Goal: Information Seeking & Learning: Learn about a topic

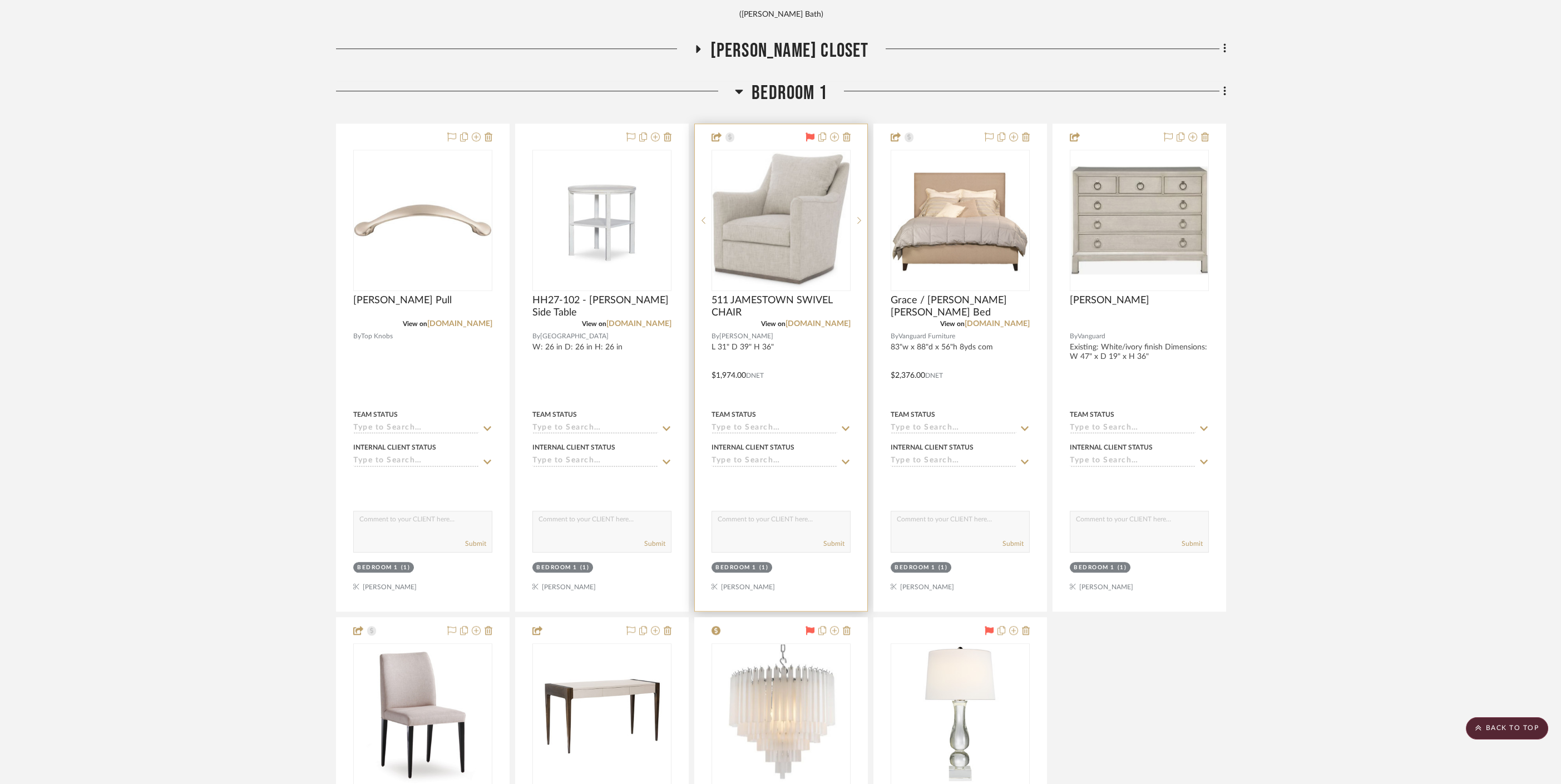
scroll to position [4769, 0]
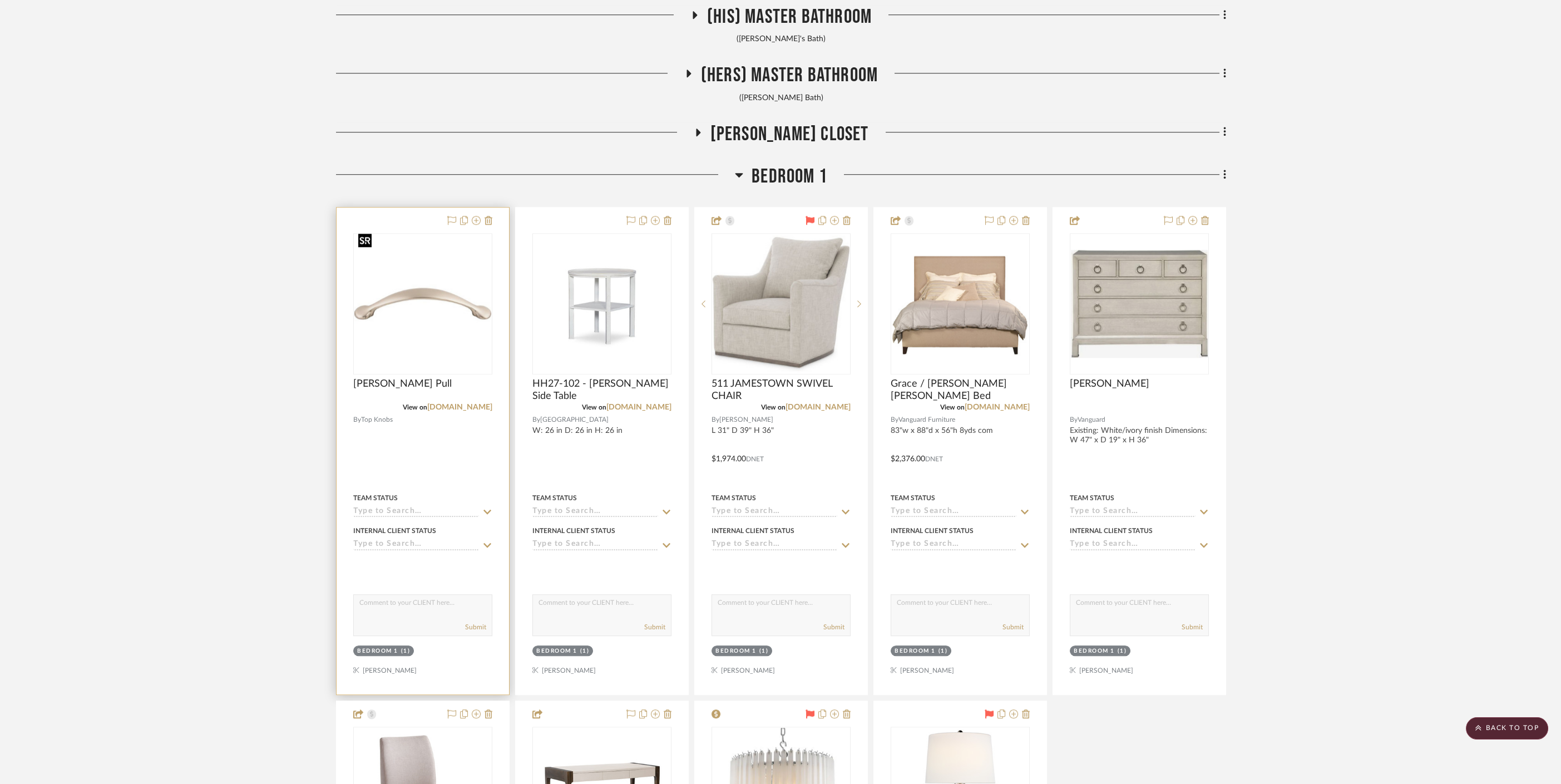
click at [0, 0] on img at bounding box center [0, 0] width 0 height 0
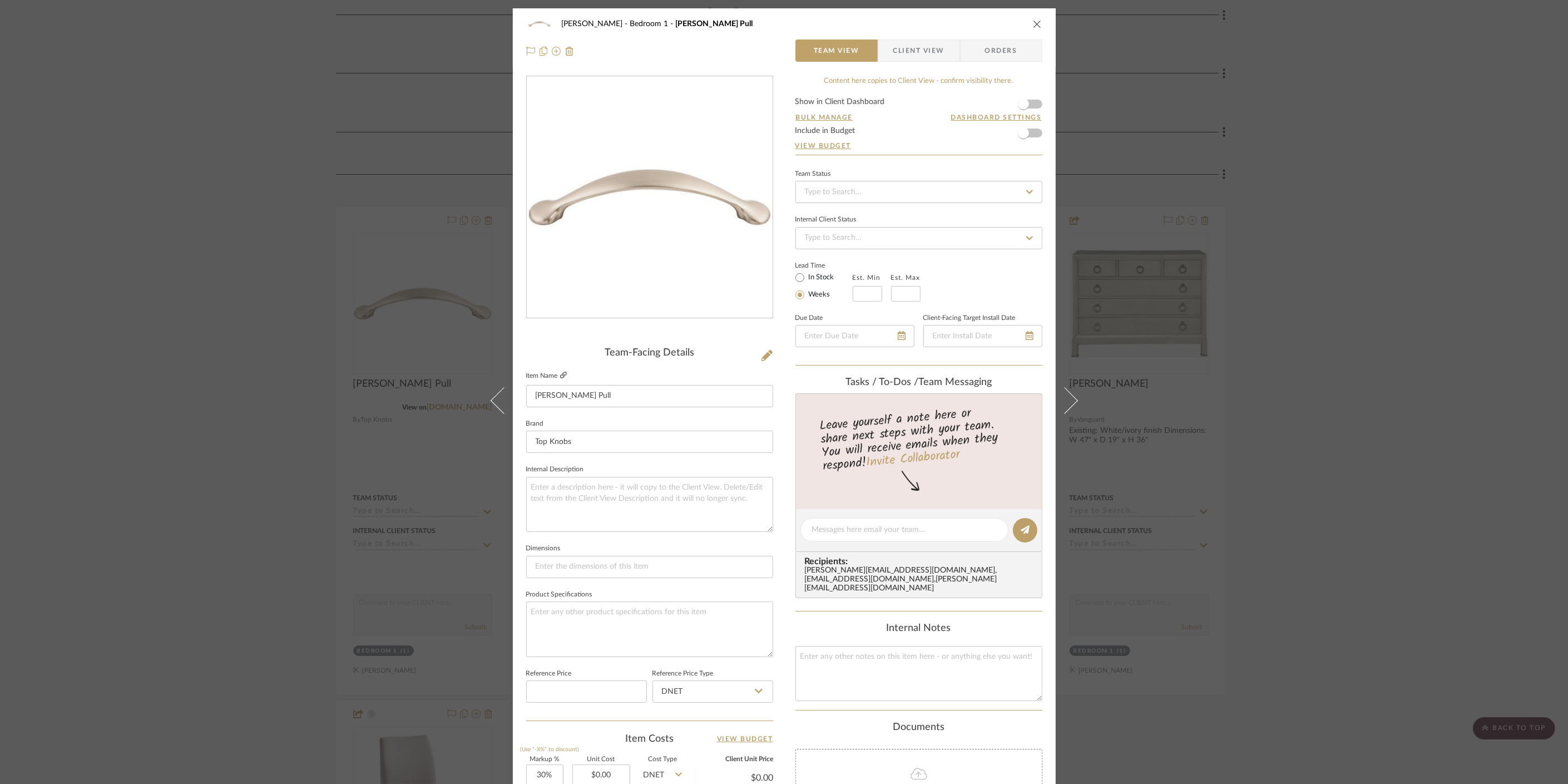
click at [561, 376] on icon at bounding box center [563, 374] width 7 height 7
click at [313, 344] on div "[PERSON_NAME] Bedroom 1 [PERSON_NAME] Pull Team View Client View Orders Team-Fa…" at bounding box center [784, 392] width 1568 height 784
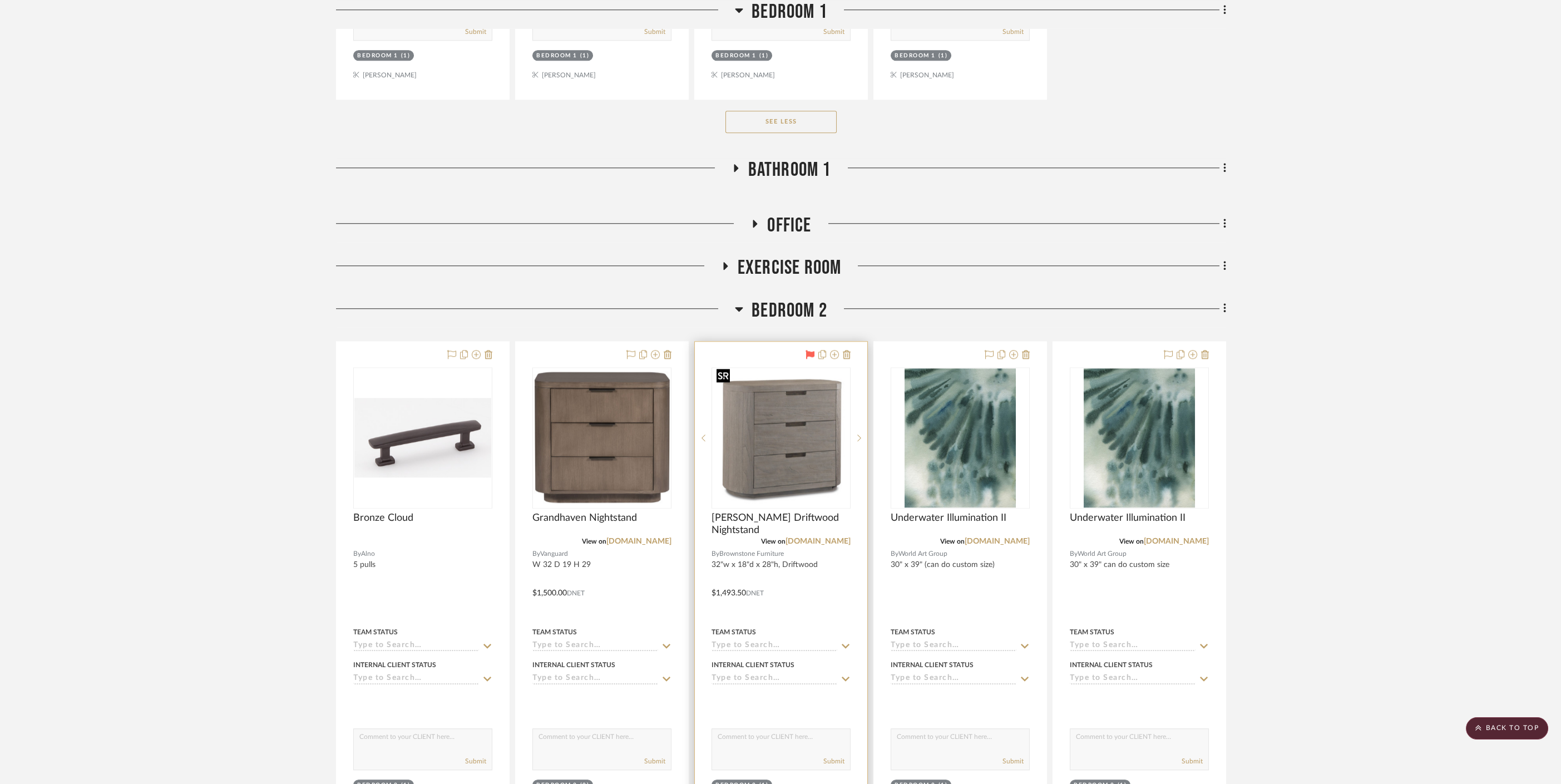
scroll to position [5943, 0]
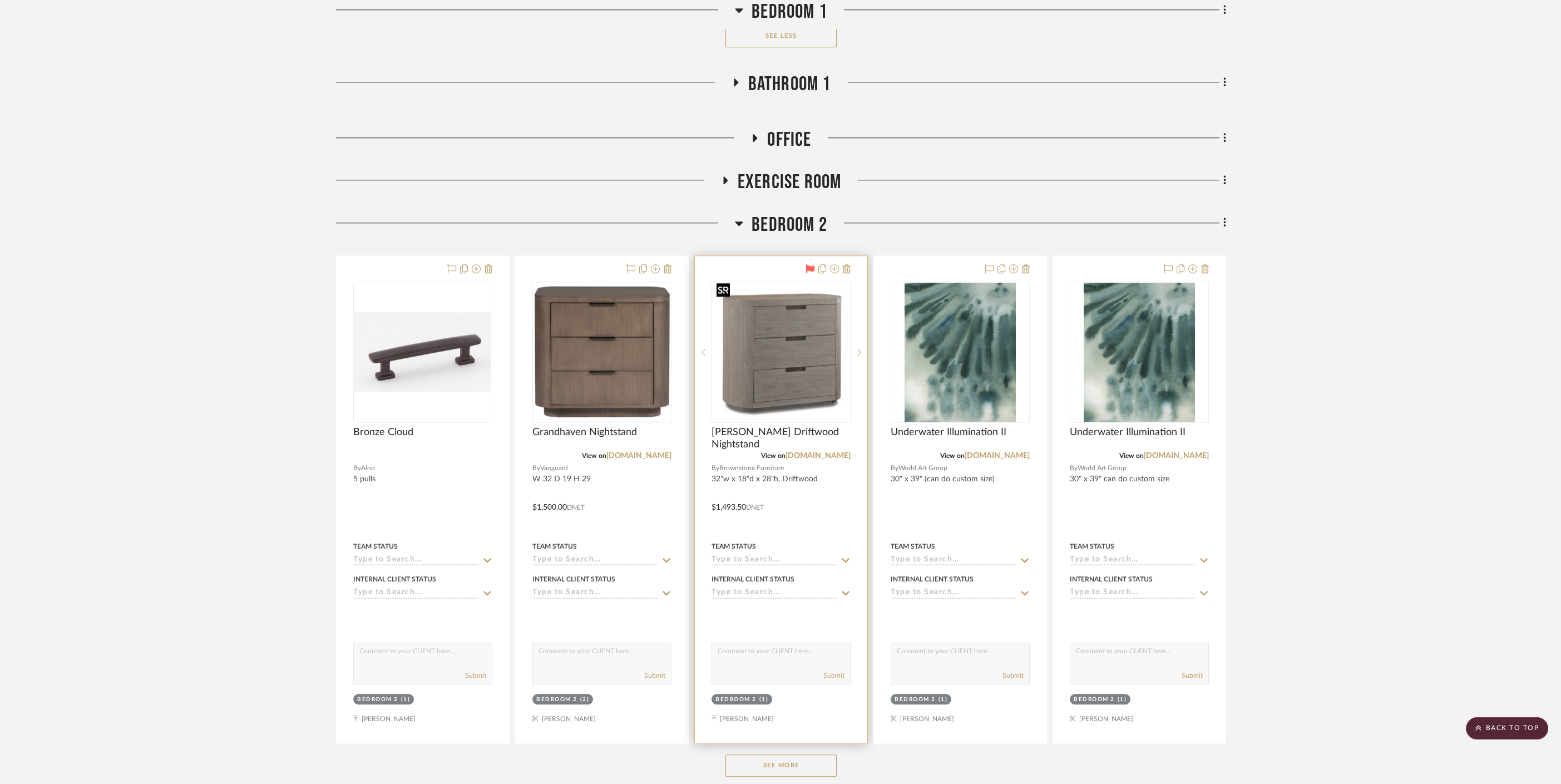
click at [815, 343] on img "0" at bounding box center [781, 352] width 137 height 131
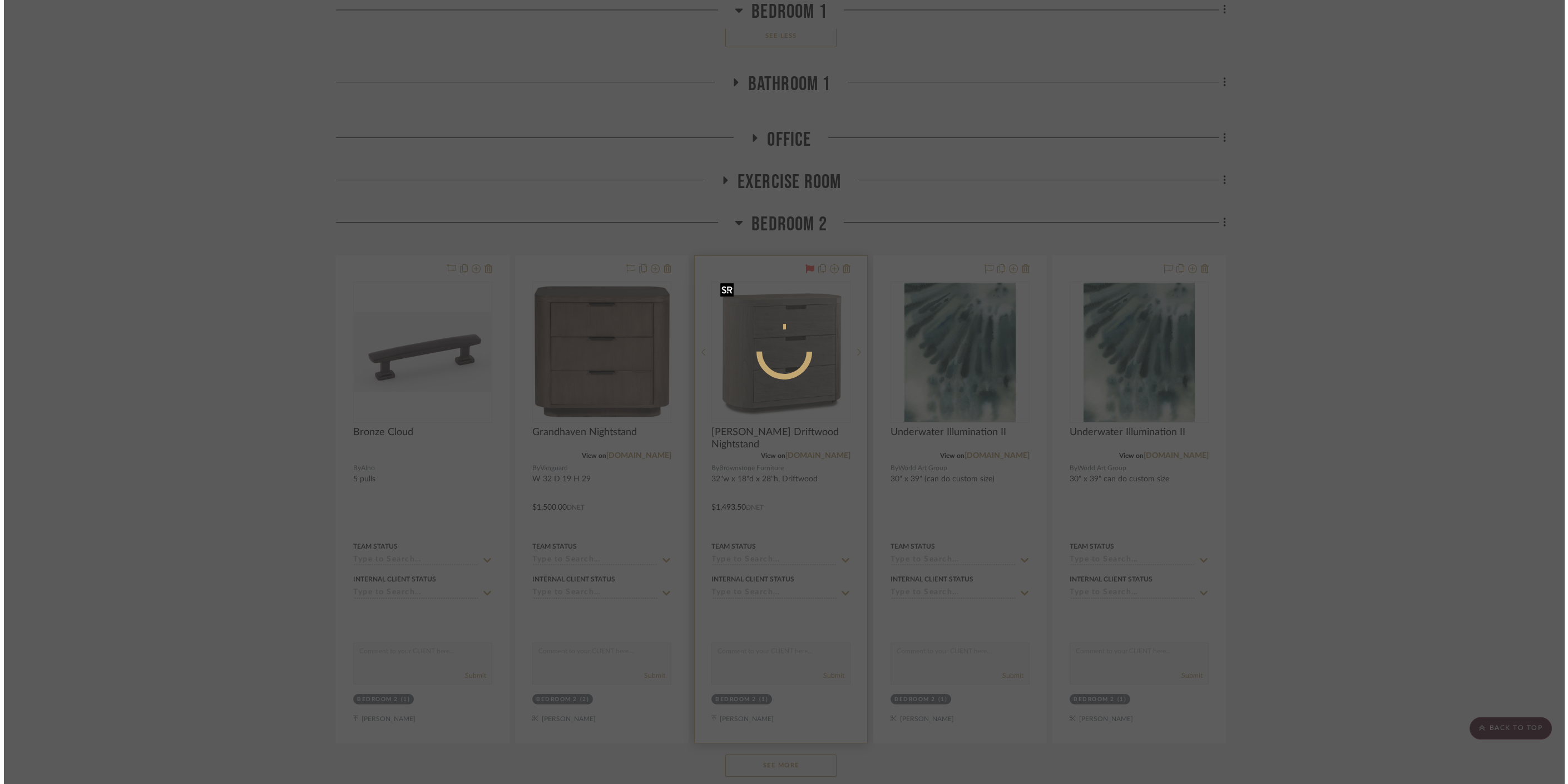
scroll to position [0, 0]
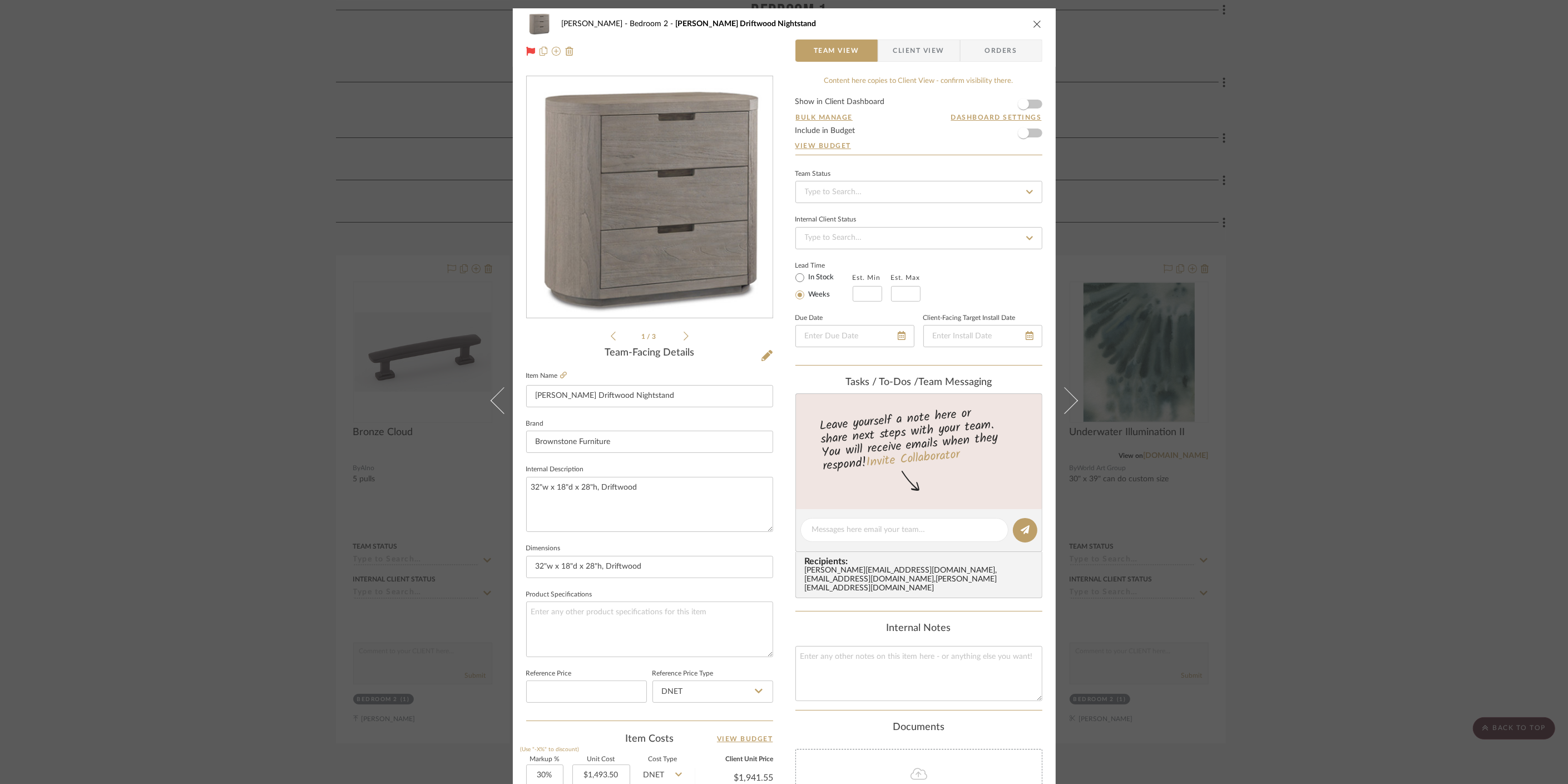
click at [646, 239] on img "0" at bounding box center [649, 197] width 246 height 236
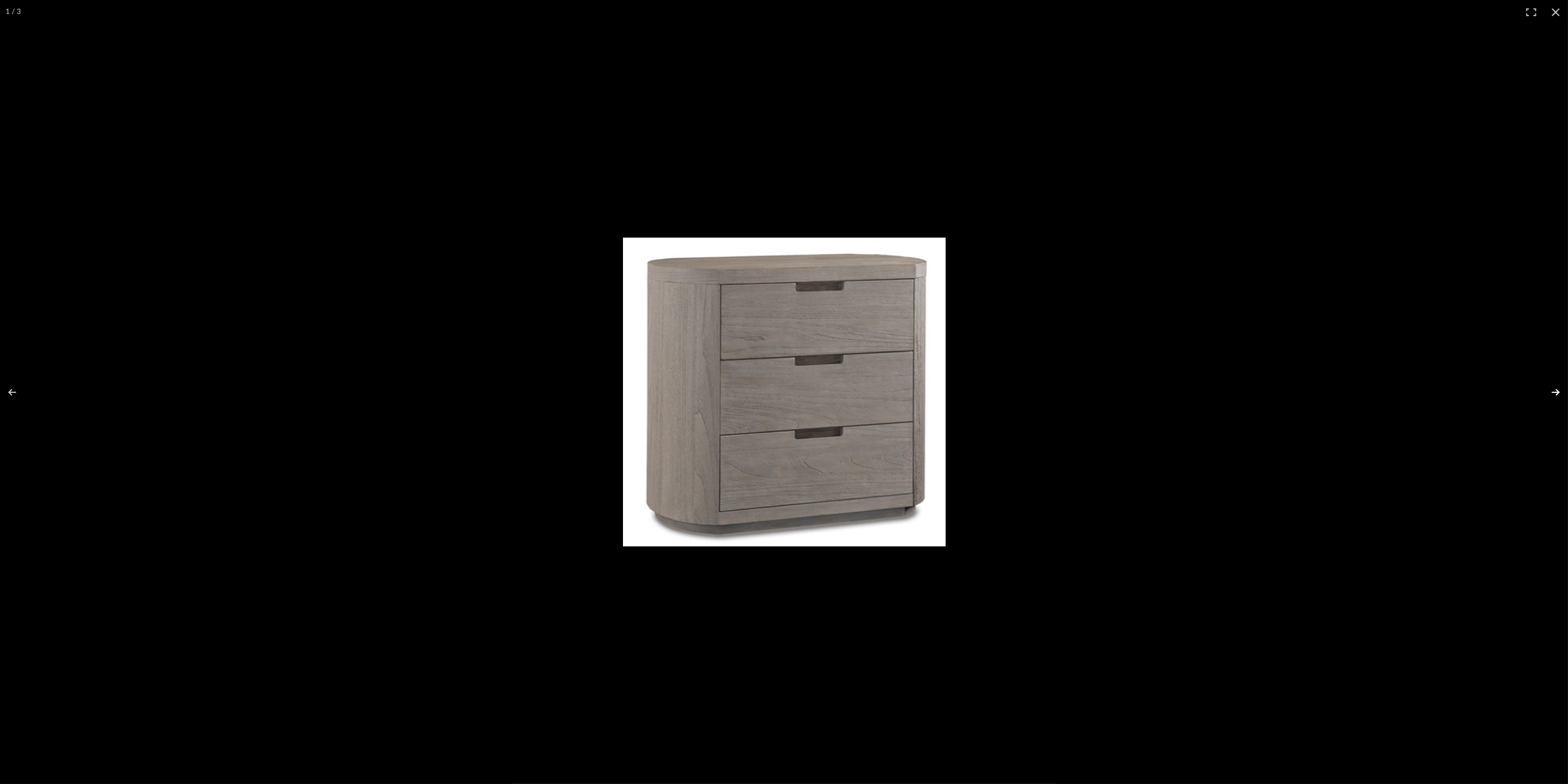
click at [1060, 396] on button at bounding box center [1549, 392] width 39 height 55
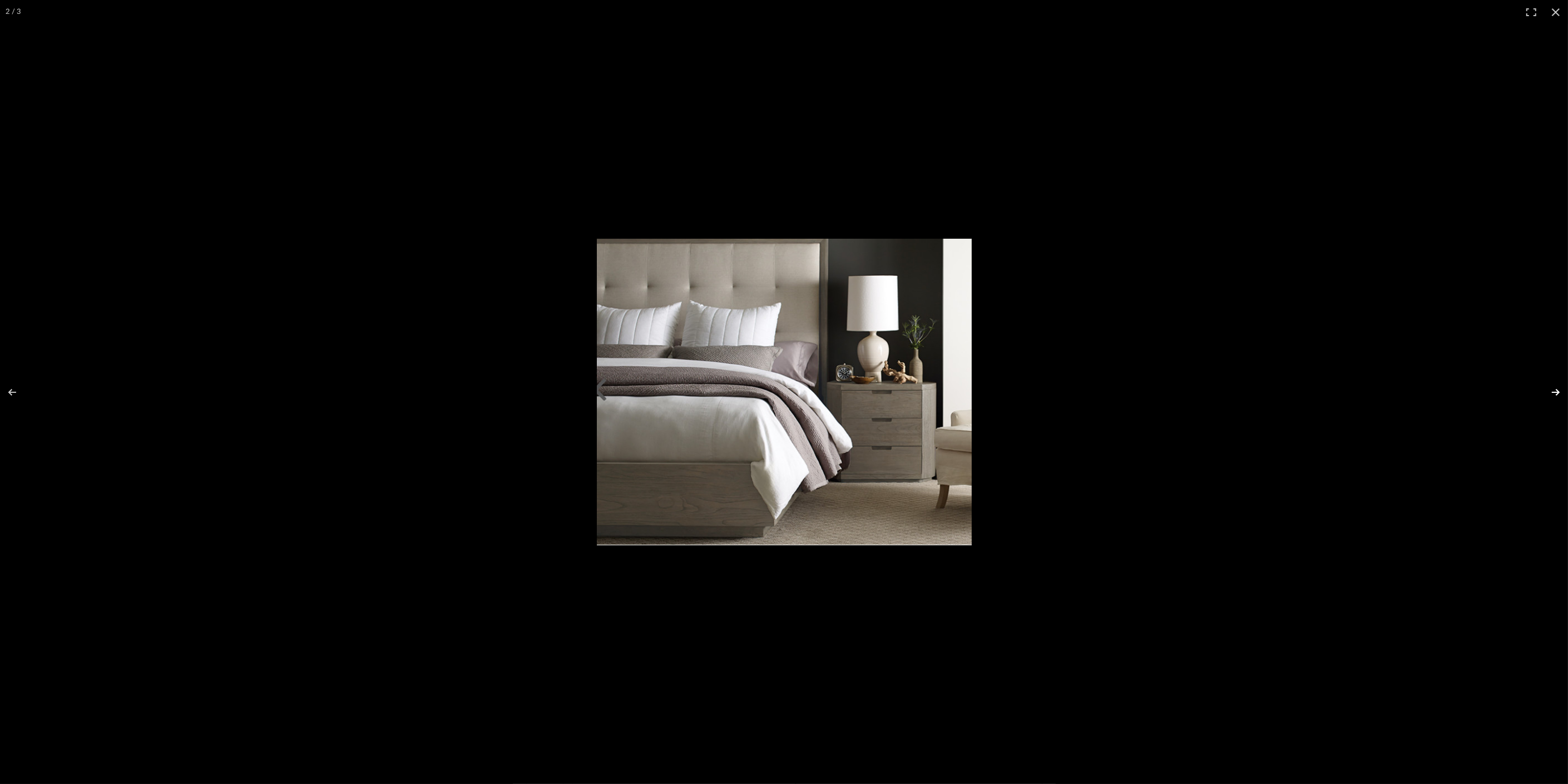
click at [1060, 386] on button at bounding box center [1549, 392] width 39 height 55
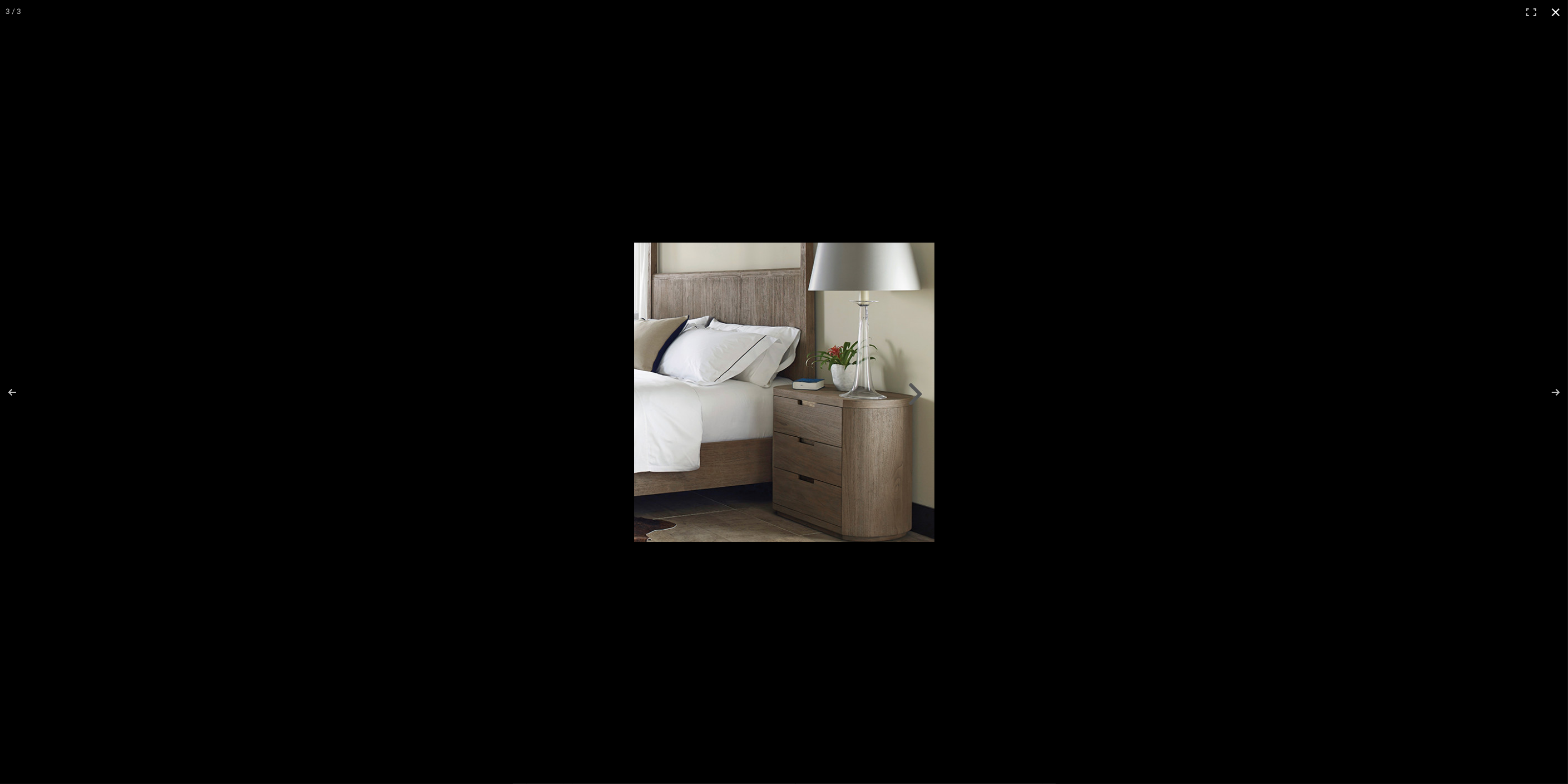
click at [1046, 407] on div at bounding box center [953, 402] width 639 height 320
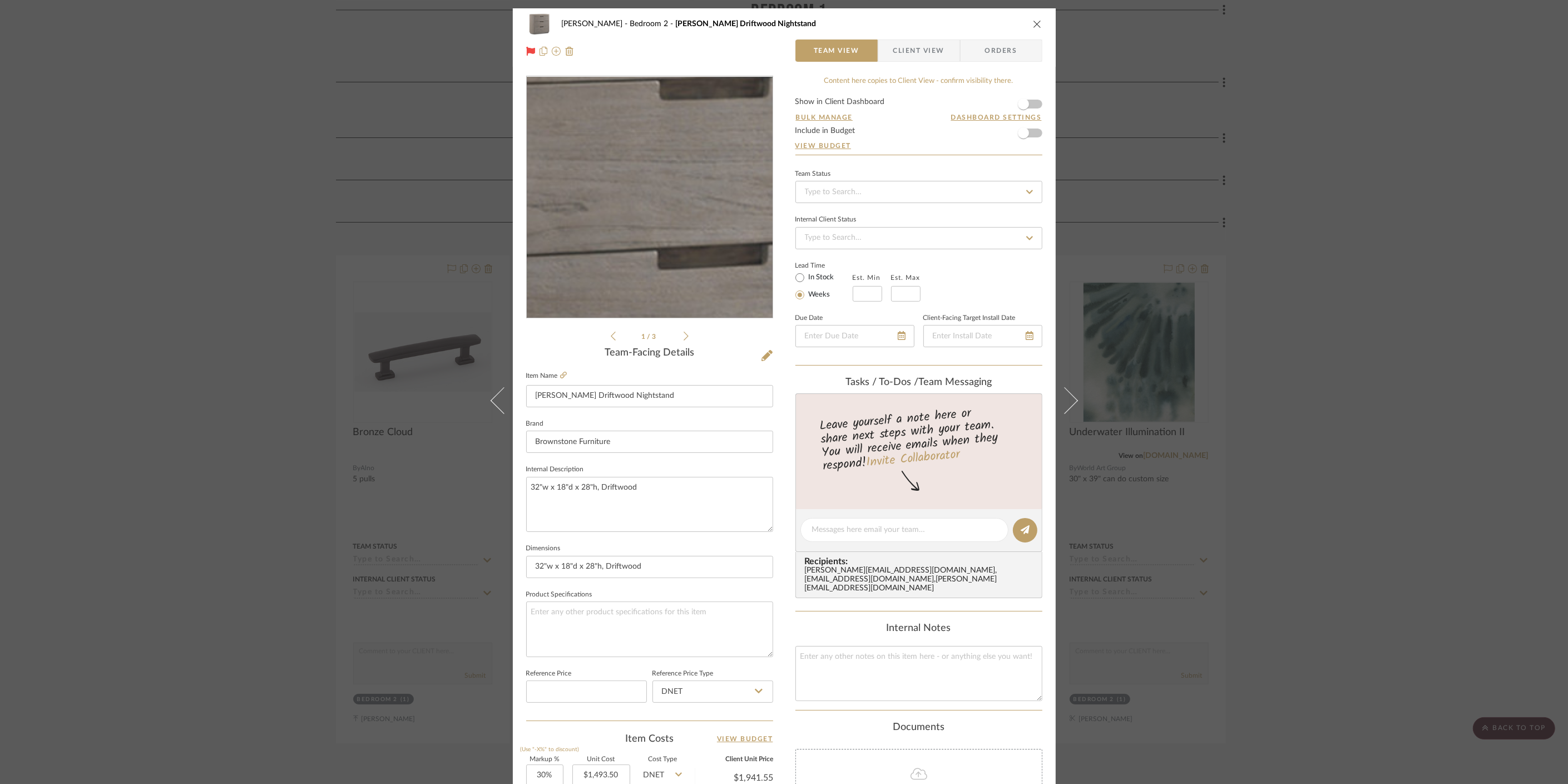
click at [651, 153] on img "0" at bounding box center [649, 197] width 246 height 236
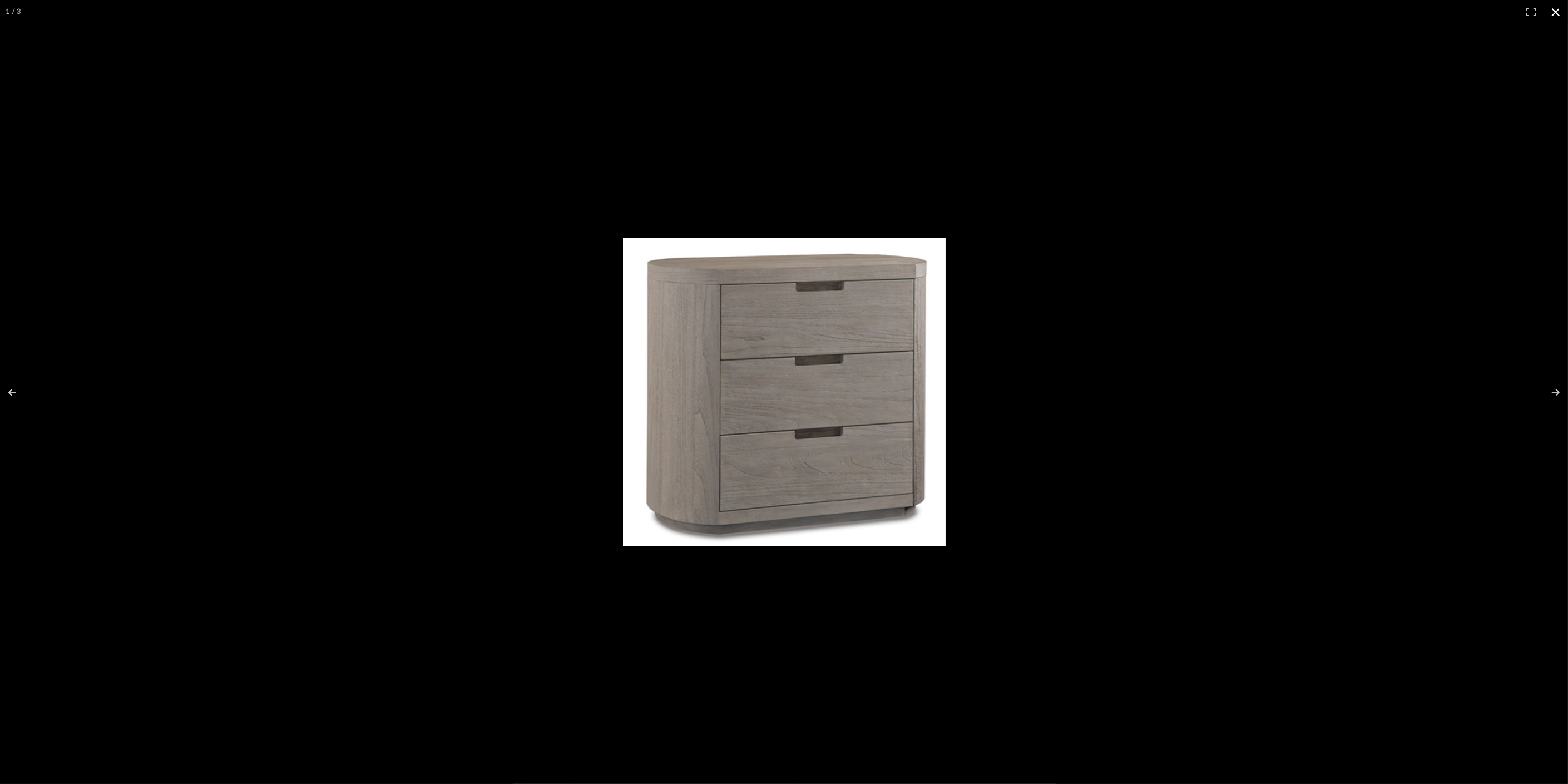
click at [1060, 248] on div at bounding box center [784, 392] width 1568 height 784
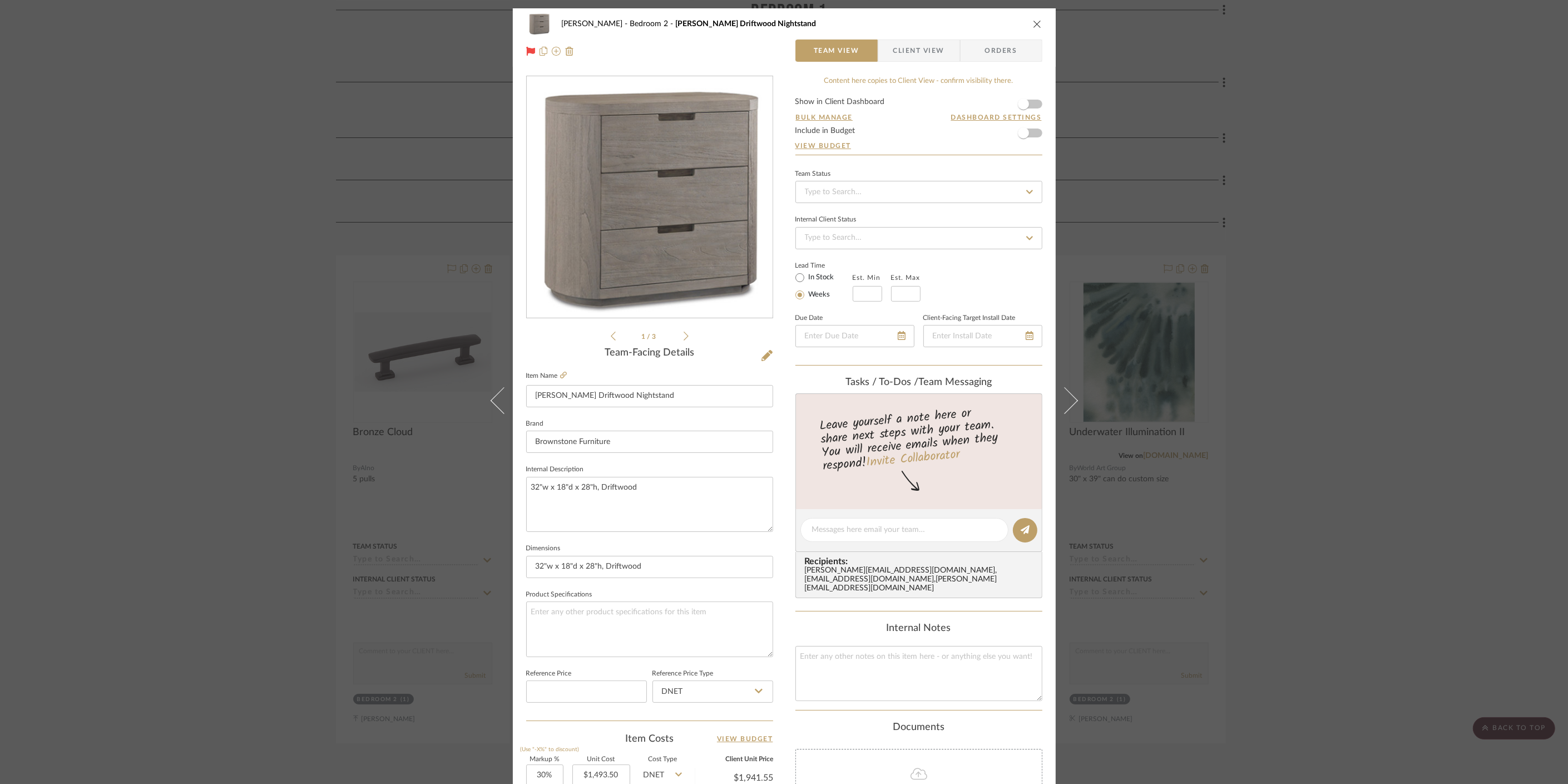
drag, startPoint x: 1443, startPoint y: 226, endPoint x: 1401, endPoint y: 225, distance: 42.0
click at [1060, 226] on div "[PERSON_NAME] Bedroom 2 [PERSON_NAME] Driftwood Nightstand Team View Client Vie…" at bounding box center [784, 392] width 1568 height 784
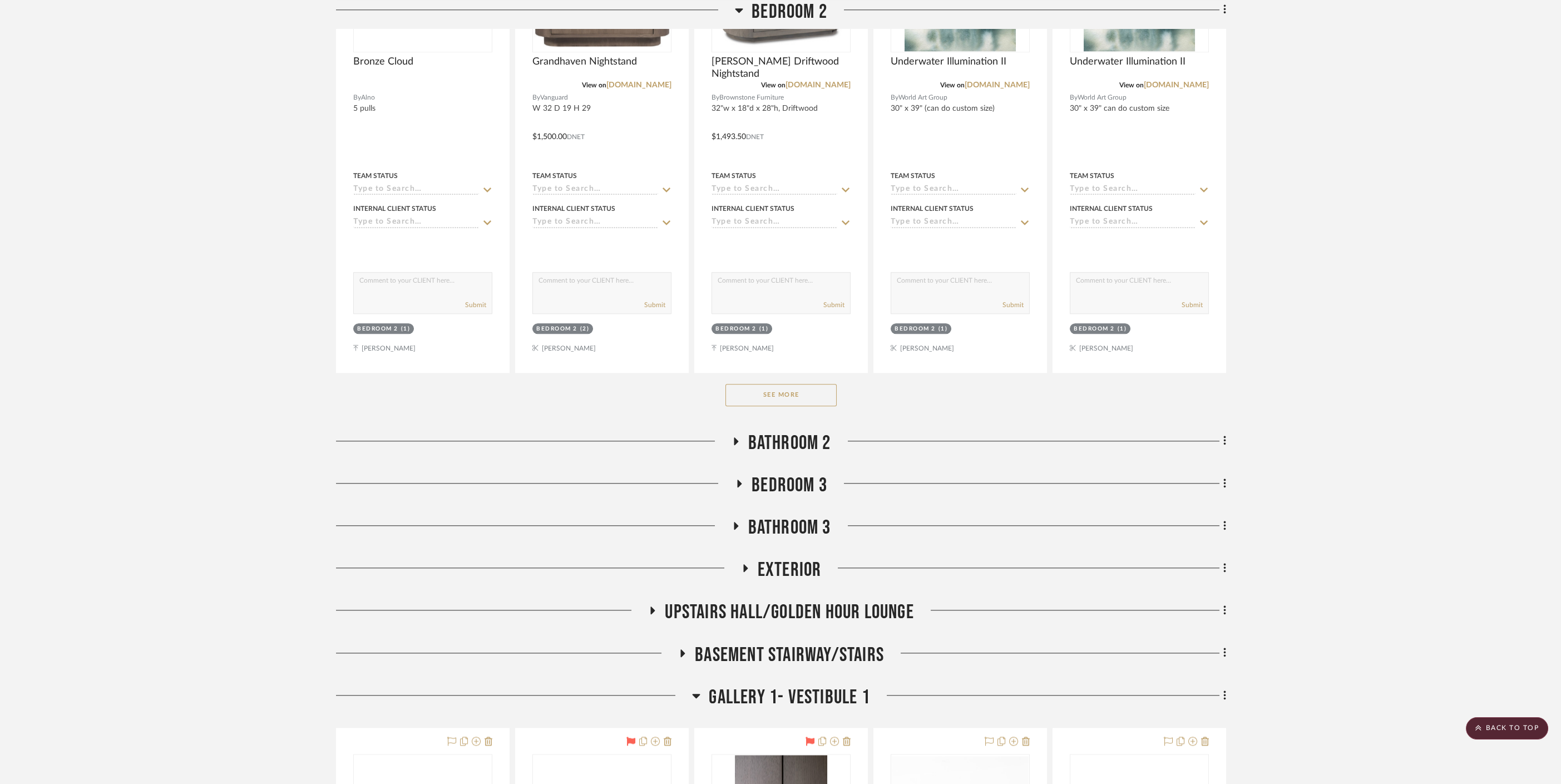
scroll to position [6561, 0]
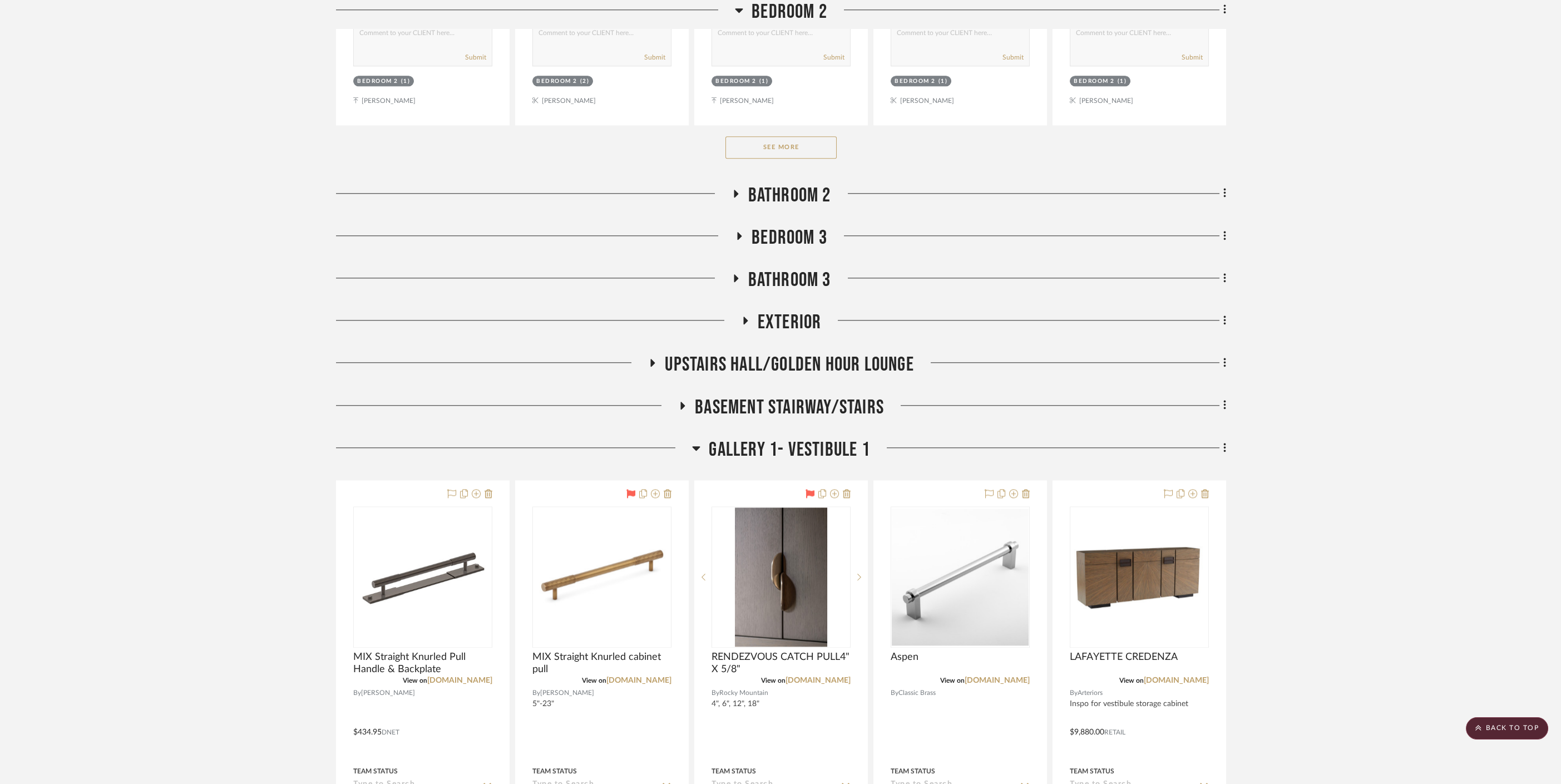
click at [761, 444] on span "Gallery 1- Vestibule 1" at bounding box center [789, 449] width 161 height 24
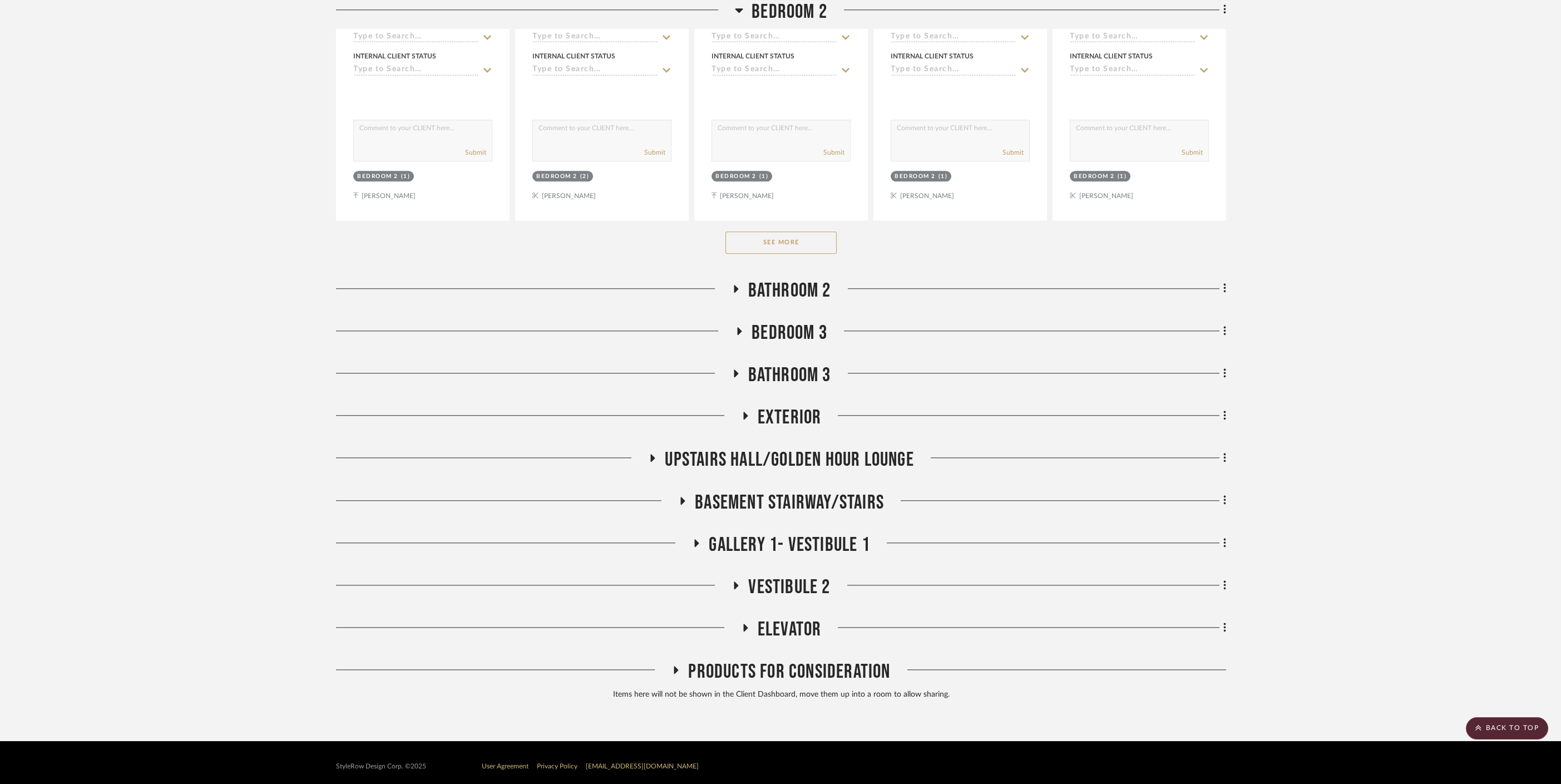
click at [761, 448] on span "Upstairs Hall/Golden Hour Lounge" at bounding box center [789, 460] width 248 height 24
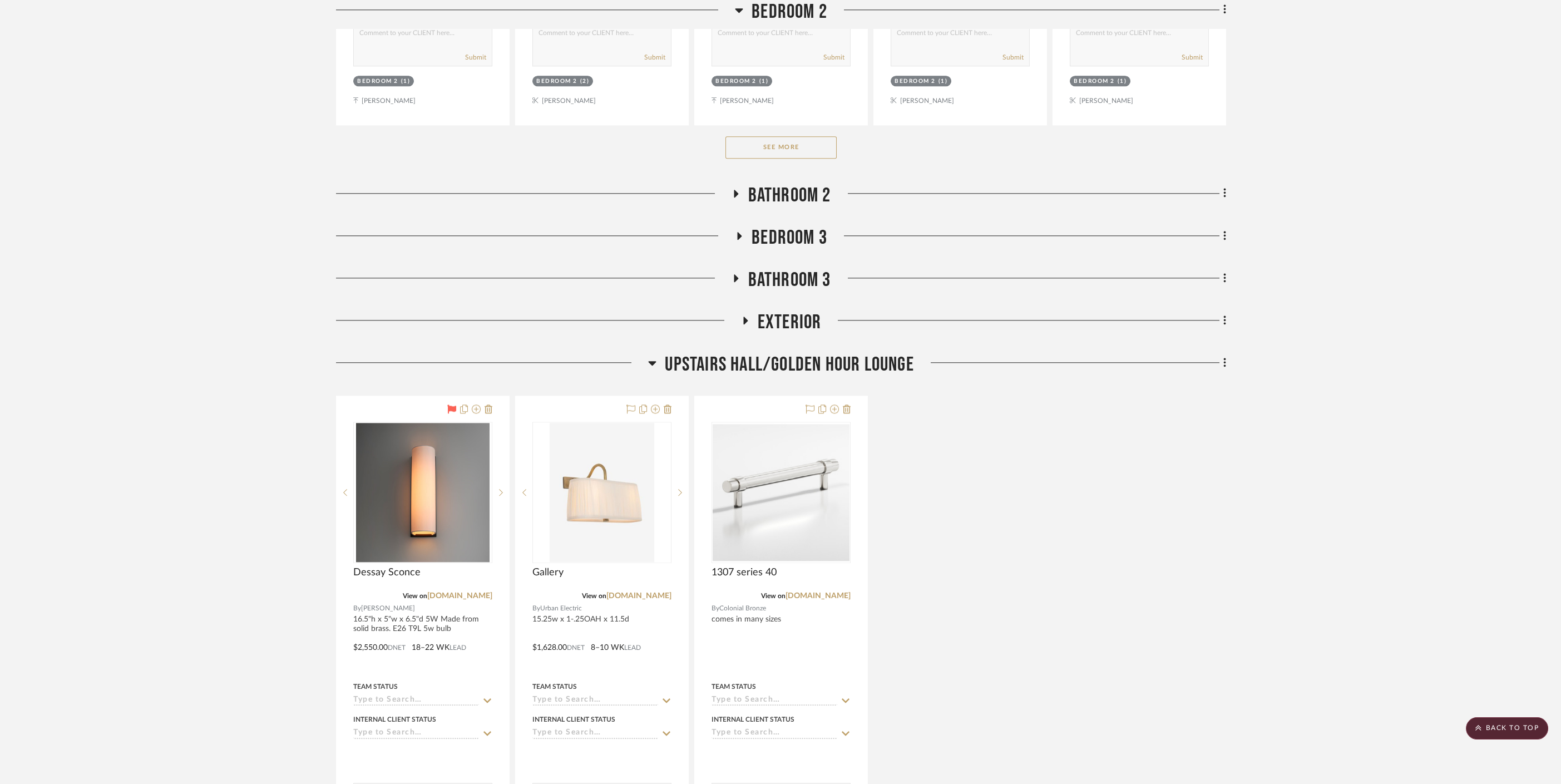
click at [0, 0] on div at bounding box center [0, 0] width 0 height 0
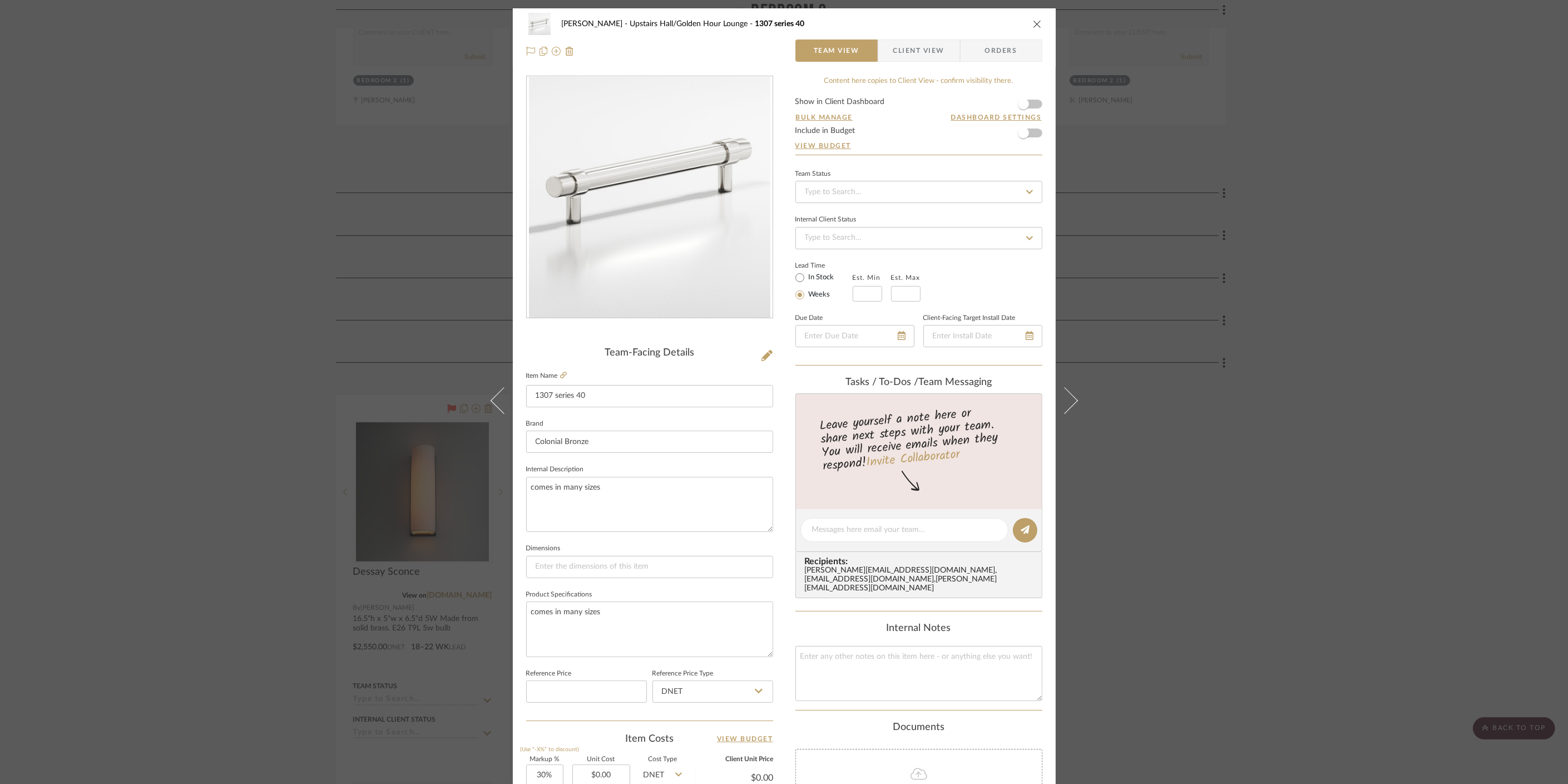
click at [1060, 481] on div "[PERSON_NAME] Upstairs Hall/Golden Hour Lounge 1307 series 40 Team View Client …" at bounding box center [784, 392] width 1568 height 784
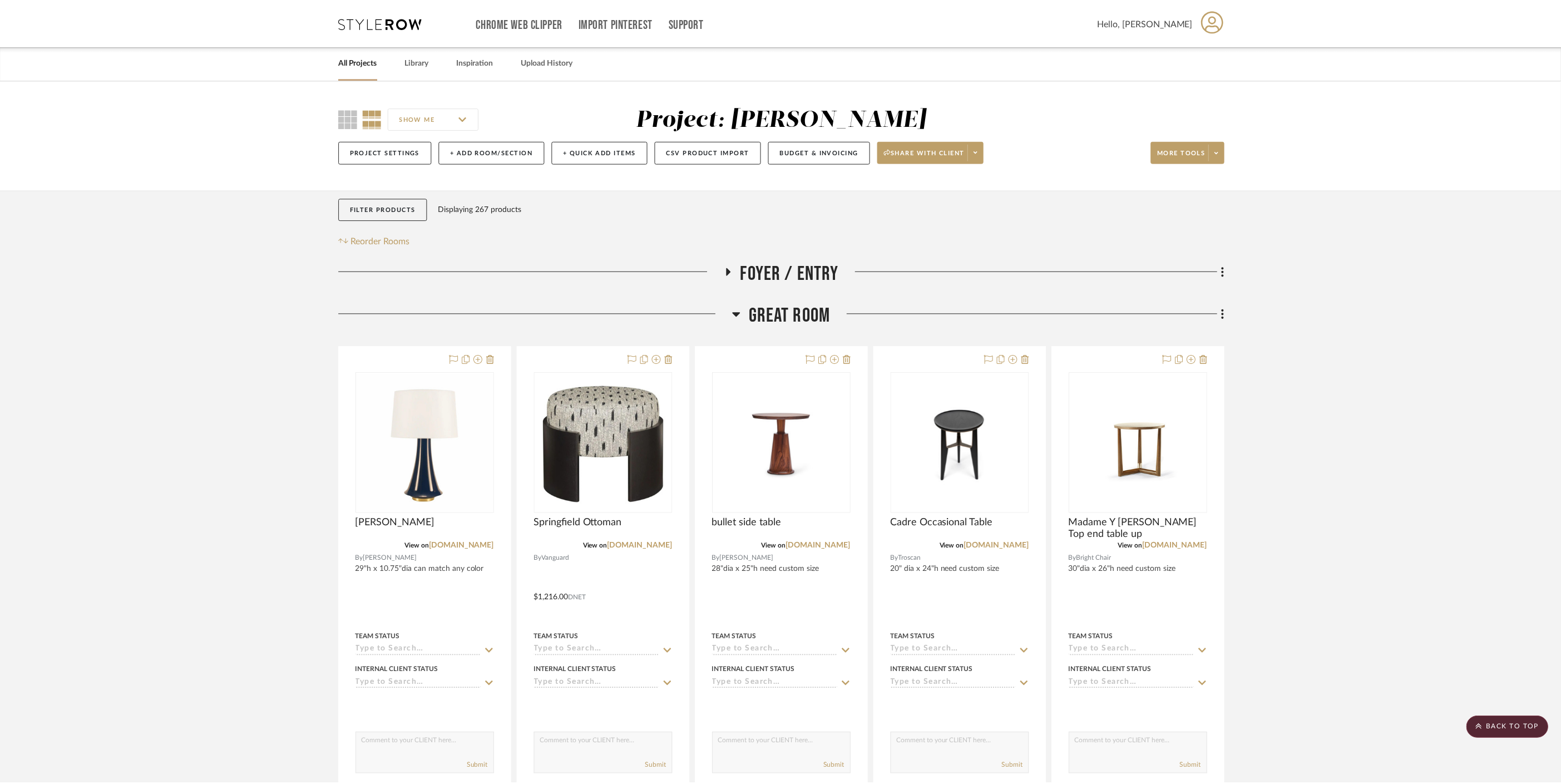
scroll to position [6561, 0]
